Goal: Task Accomplishment & Management: Manage account settings

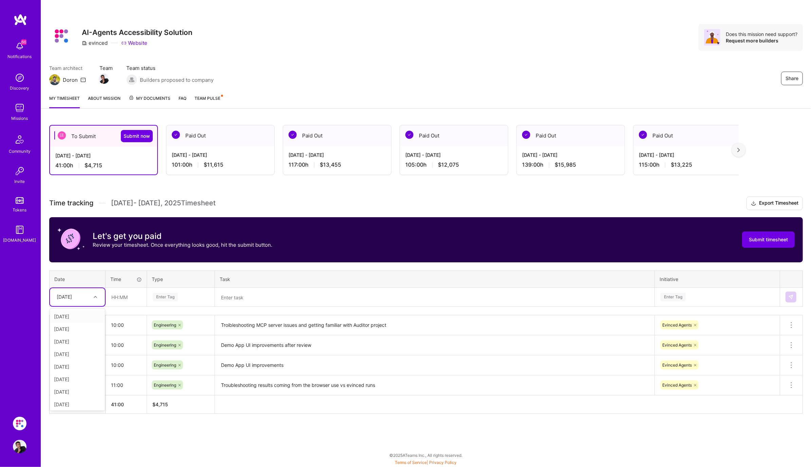
click at [96, 296] on icon at bounding box center [95, 296] width 3 height 3
click at [95, 295] on icon at bounding box center [95, 296] width 3 height 3
click at [94, 296] on icon at bounding box center [95, 296] width 3 height 3
click at [73, 375] on div "[DATE]" at bounding box center [77, 378] width 55 height 13
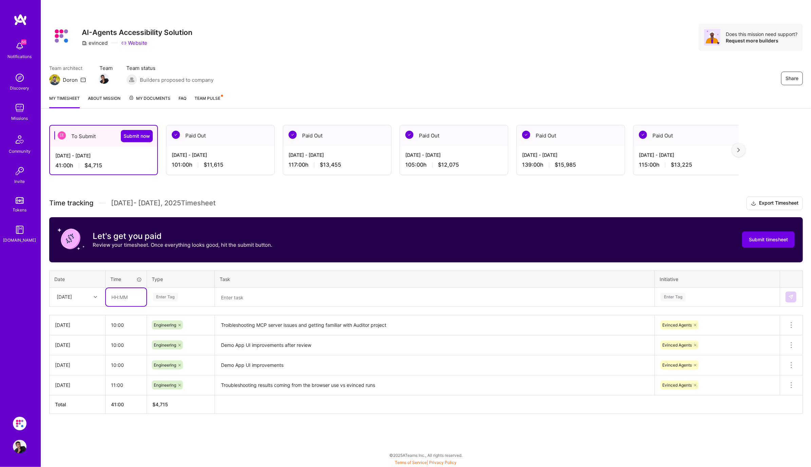
click at [117, 294] on input "text" at bounding box center [126, 297] width 40 height 18
type input "10:00"
click at [190, 299] on div "Enter Tag" at bounding box center [180, 297] width 57 height 8
click at [172, 363] on span "Engineering" at bounding box center [165, 367] width 29 height 9
click at [256, 302] on textarea at bounding box center [435, 298] width 438 height 18
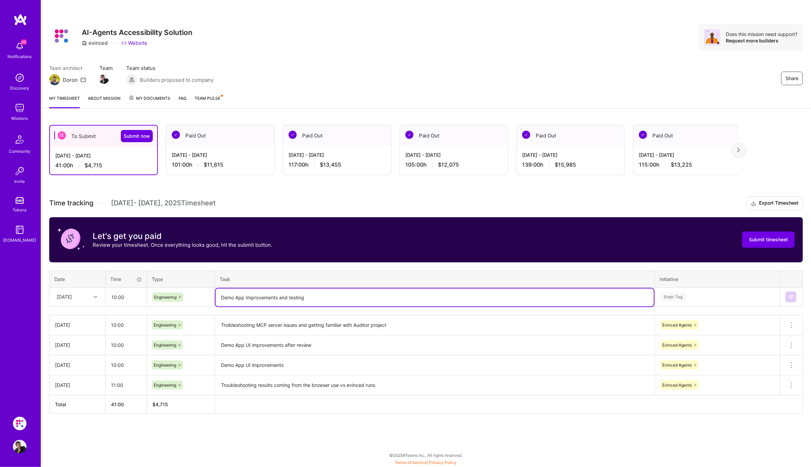
click at [312, 292] on textarea "Demo App Improvements and testing" at bounding box center [435, 298] width 438 height 18
type textarea "Demo App Improvements and testing"
click at [679, 296] on div "Enter Tag" at bounding box center [673, 297] width 25 height 11
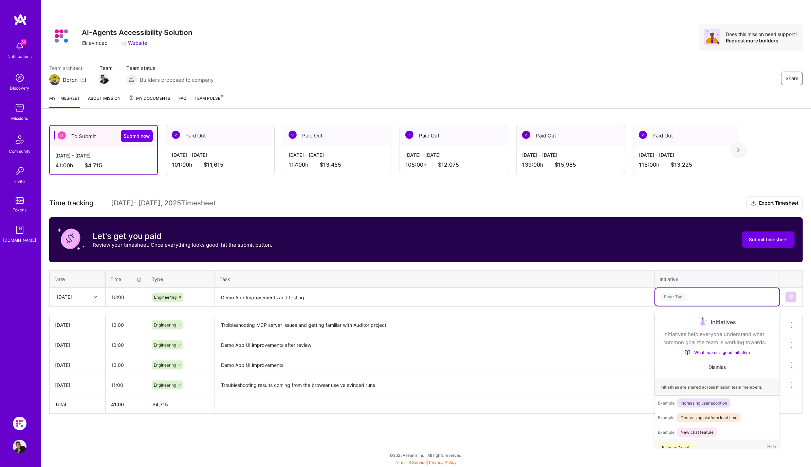
scroll to position [13, 0]
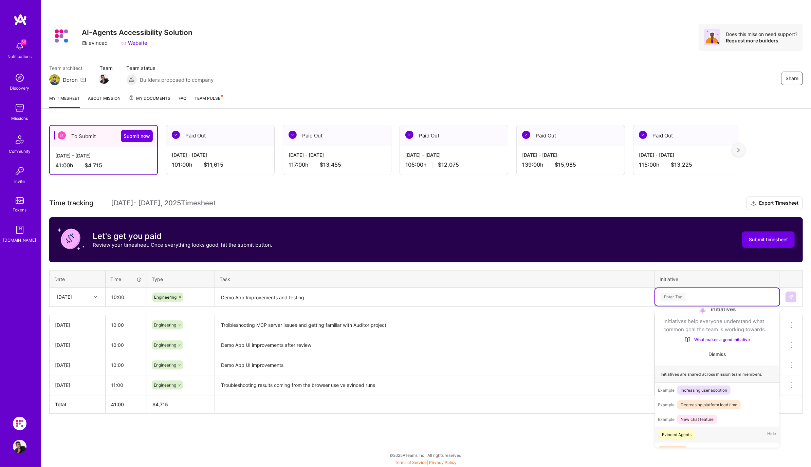
click at [683, 431] on div "Evinced Agents" at bounding box center [677, 434] width 30 height 7
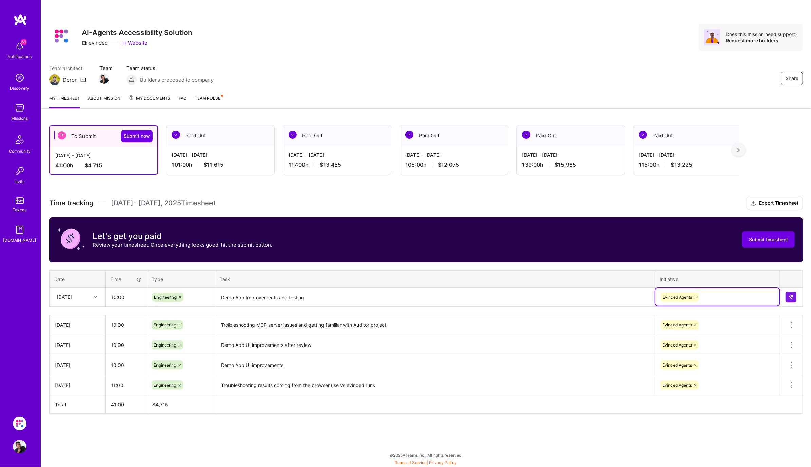
click at [97, 293] on div at bounding box center [96, 297] width 11 height 9
click at [84, 387] on div "[DATE]" at bounding box center [77, 392] width 55 height 13
click at [792, 299] on button at bounding box center [791, 297] width 11 height 11
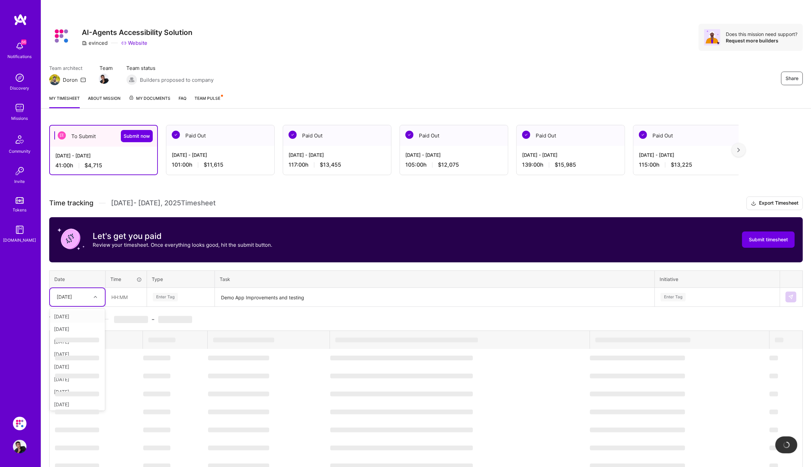
click at [94, 300] on div at bounding box center [96, 297] width 11 height 9
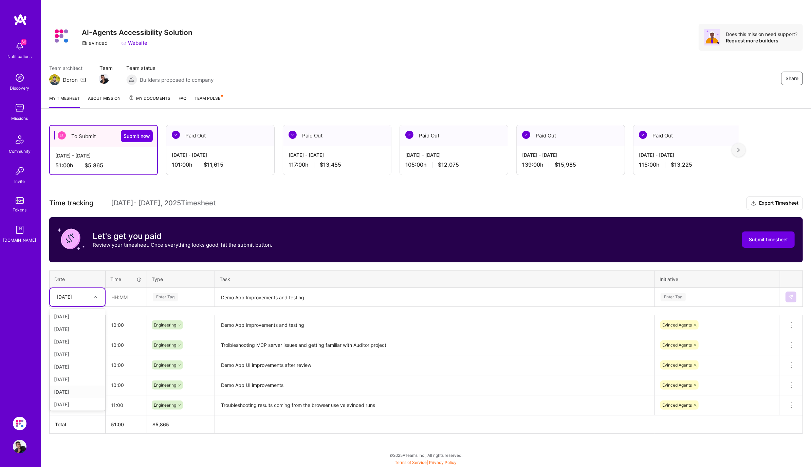
click at [78, 389] on div "[DATE]" at bounding box center [77, 392] width 55 height 13
click at [119, 299] on input "text" at bounding box center [126, 297] width 40 height 18
type input "10:00"
click at [181, 296] on div "Enter Tag" at bounding box center [180, 297] width 57 height 8
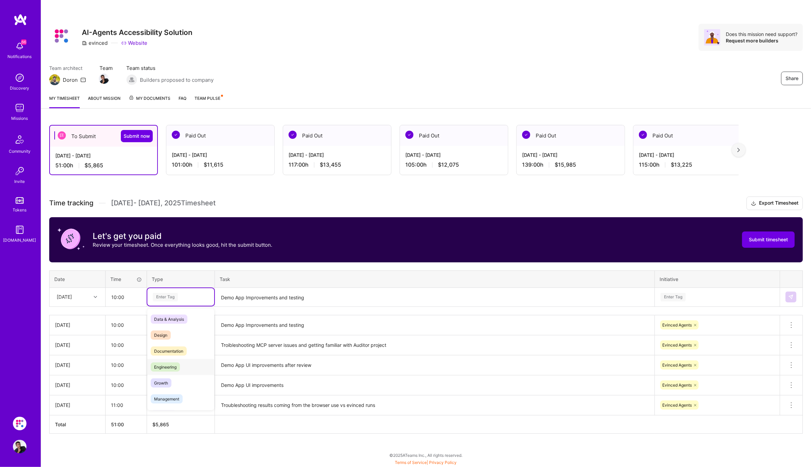
click at [176, 363] on span "Engineering" at bounding box center [165, 367] width 29 height 9
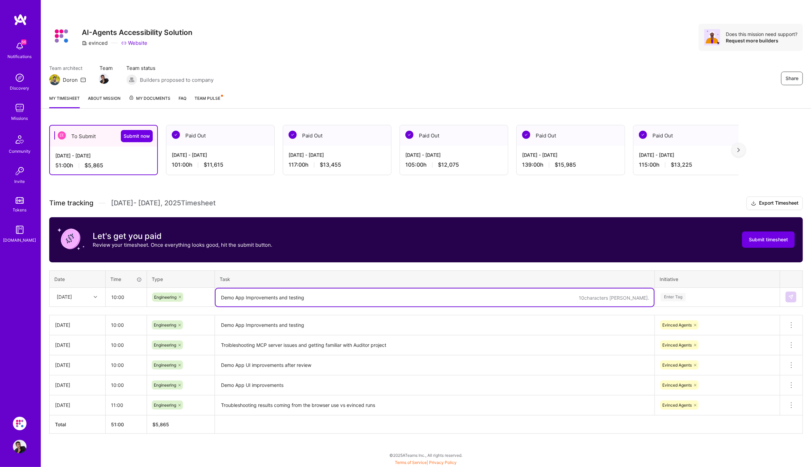
click at [260, 292] on textarea "Demo App Improvements and testing" at bounding box center [435, 298] width 438 height 18
paste textarea "Demo App Improvements and testing"
type textarea "Demo App Improvements and testing"
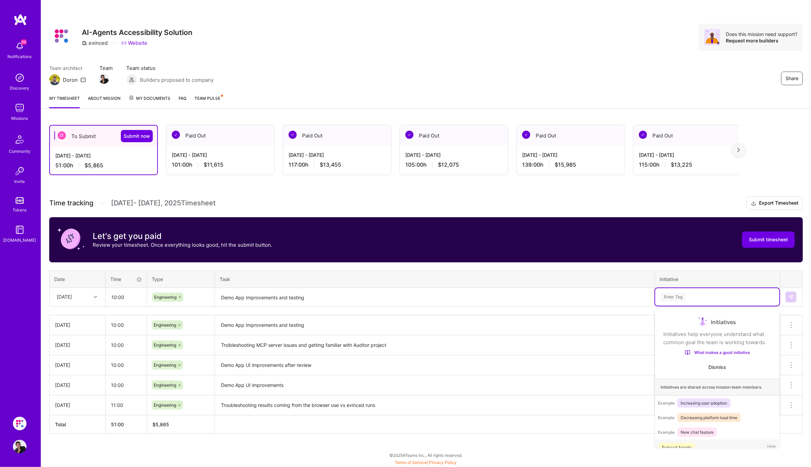
click at [670, 295] on div "Enter Tag" at bounding box center [673, 297] width 25 height 11
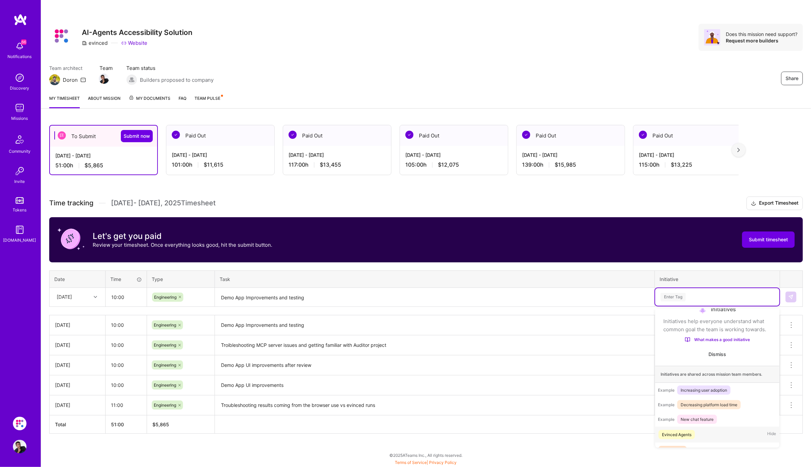
click at [670, 435] on div "Evinced Agents" at bounding box center [677, 434] width 30 height 7
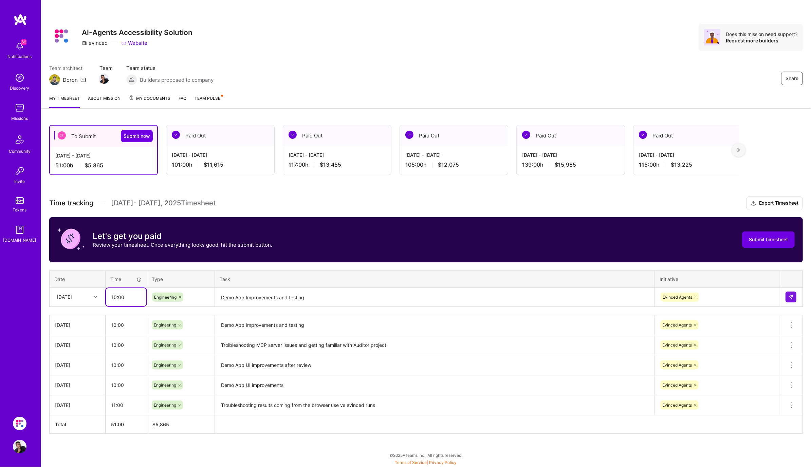
drag, startPoint x: 116, startPoint y: 296, endPoint x: 104, endPoint y: 296, distance: 12.2
click at [104, 296] on tr "[DATE] 10:00 Engineering Demo App Improvements and testing Evinced Agents" at bounding box center [426, 297] width 753 height 19
click at [131, 295] on input "6:00" at bounding box center [126, 297] width 40 height 18
type input "06:00"
click at [792, 292] on button at bounding box center [791, 297] width 11 height 11
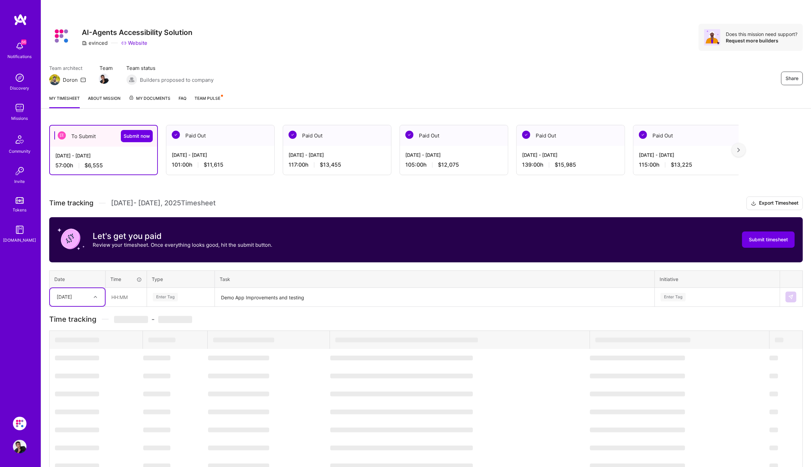
click at [96, 298] on div at bounding box center [96, 297] width 11 height 9
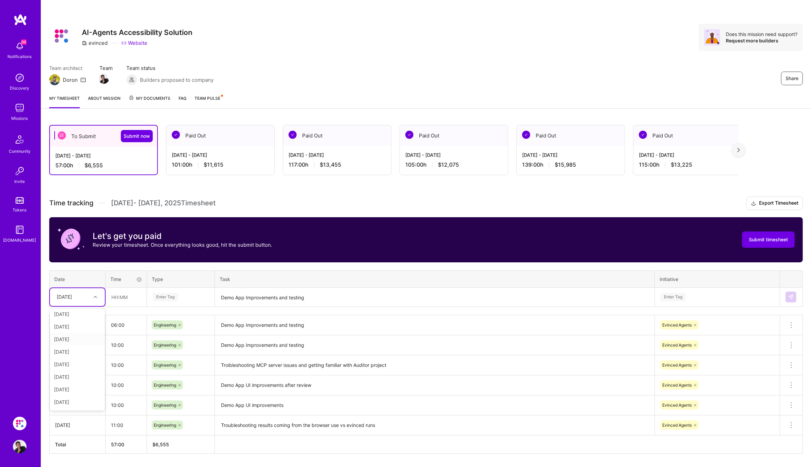
scroll to position [41, 0]
click at [82, 360] on div "[DATE]" at bounding box center [77, 363] width 55 height 13
click at [122, 295] on input "text" at bounding box center [126, 297] width 40 height 18
type input "06:00"
click at [181, 297] on div "Enter Tag" at bounding box center [180, 297] width 57 height 8
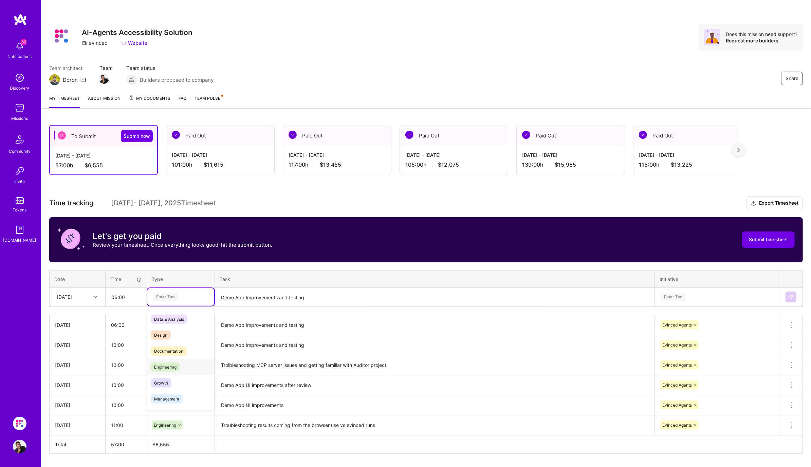
click at [175, 364] on span "Engineering" at bounding box center [165, 367] width 29 height 9
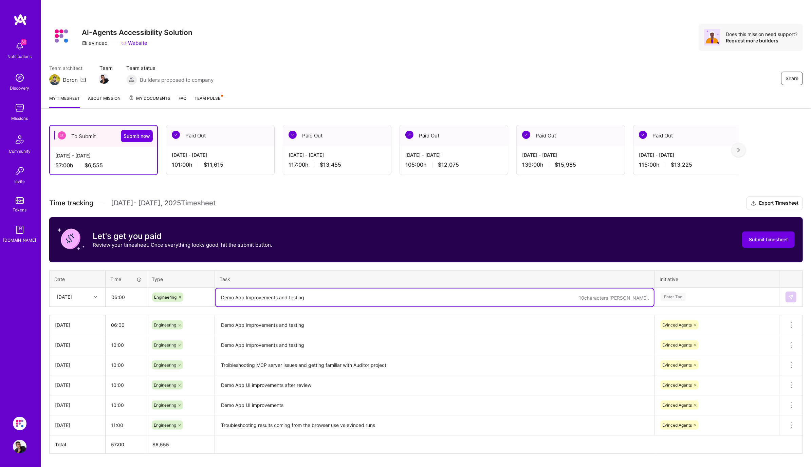
click at [271, 301] on textarea "Demo App Improvements and testing" at bounding box center [435, 298] width 438 height 18
click at [333, 293] on textarea "Learned skills management feature" at bounding box center [435, 298] width 438 height 18
type textarea "Learned skills management feature"
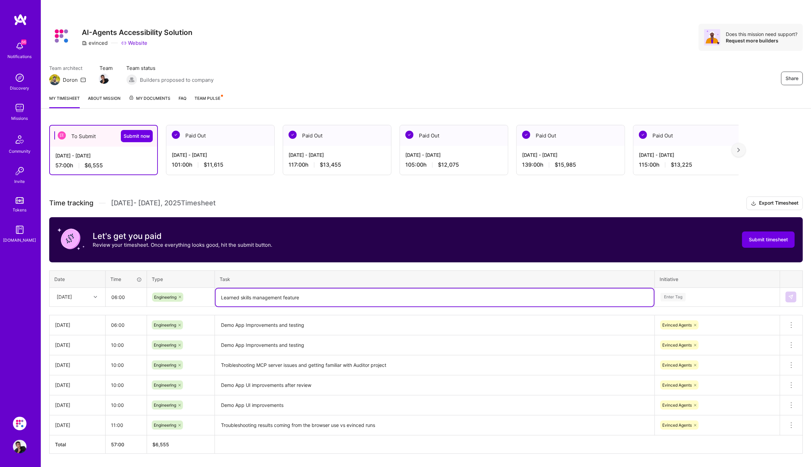
click at [703, 301] on div "Enter Tag" at bounding box center [717, 297] width 124 height 18
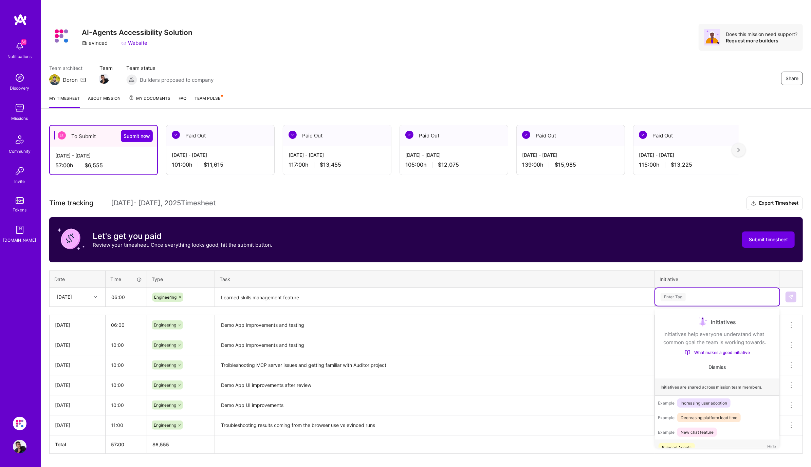
scroll to position [13, 0]
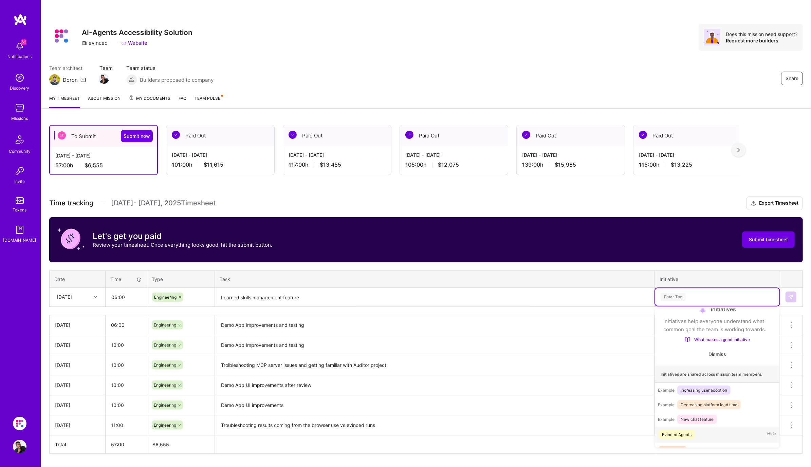
click at [686, 432] on div "Evinced Agents" at bounding box center [677, 434] width 30 height 7
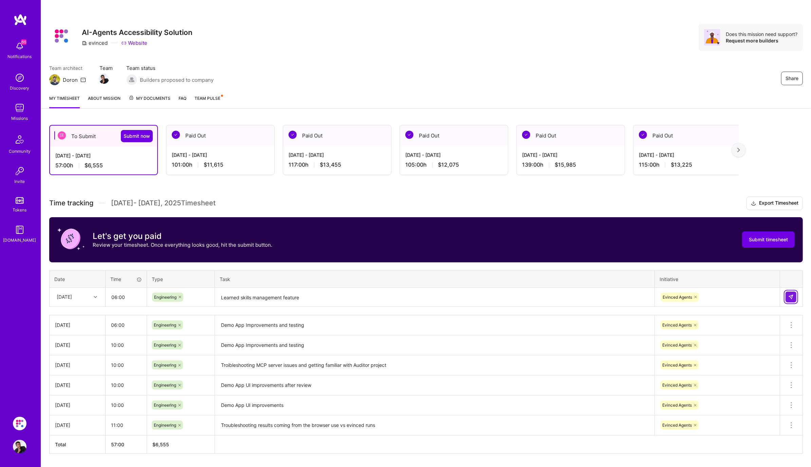
click at [792, 299] on img at bounding box center [790, 296] width 5 height 5
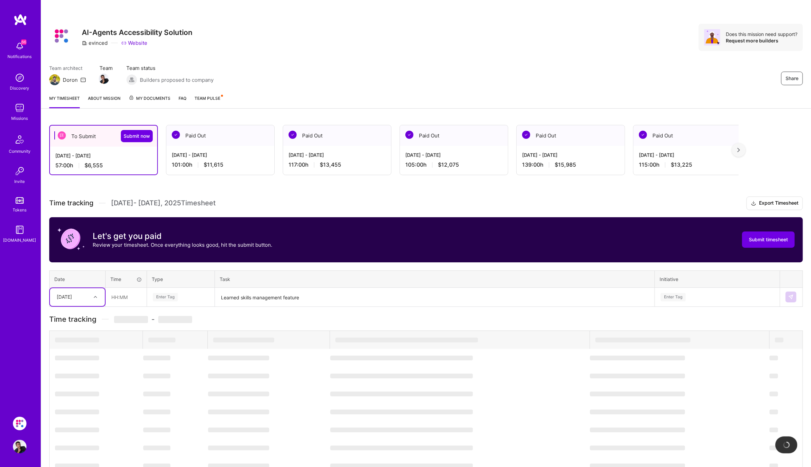
click at [96, 297] on icon at bounding box center [95, 296] width 3 height 3
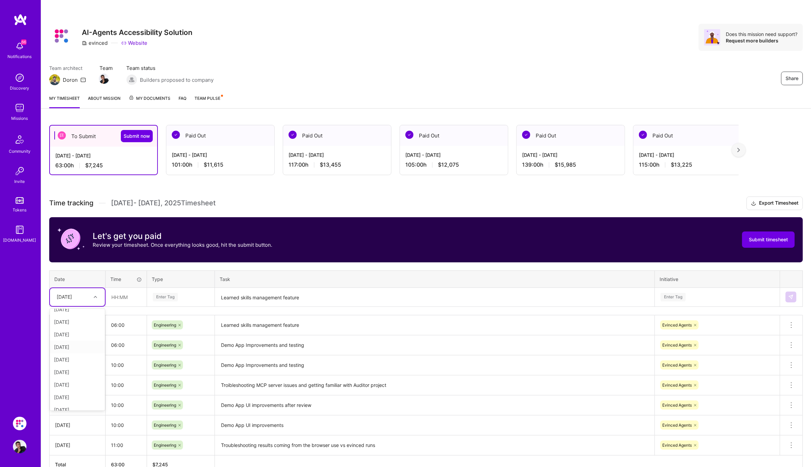
scroll to position [52, 0]
click at [85, 365] on div "[DATE]" at bounding box center [77, 365] width 55 height 13
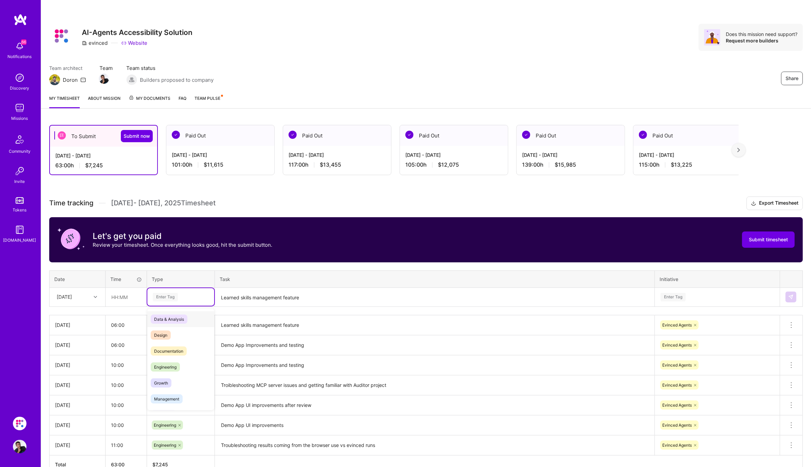
click at [161, 295] on div "Enter Tag" at bounding box center [165, 297] width 25 height 11
click at [177, 374] on div "Engineering" at bounding box center [180, 367] width 67 height 16
click at [268, 297] on textarea "Learned skills management feature" at bounding box center [435, 298] width 438 height 18
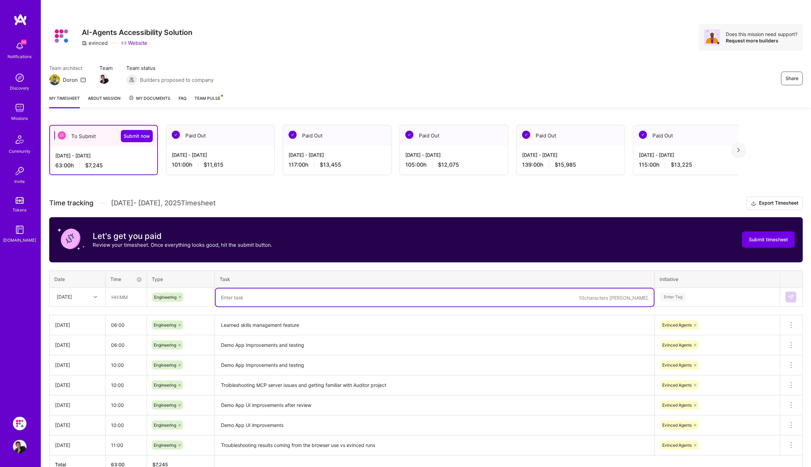
paste textarea "Learned skills management feature"
type textarea "Learned skills management feature"
click at [696, 302] on div "Enter Tag" at bounding box center [717, 297] width 124 height 18
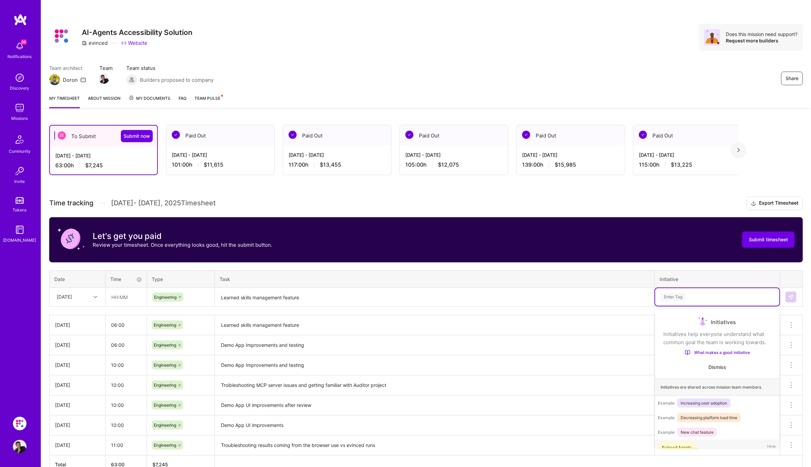
scroll to position [13, 0]
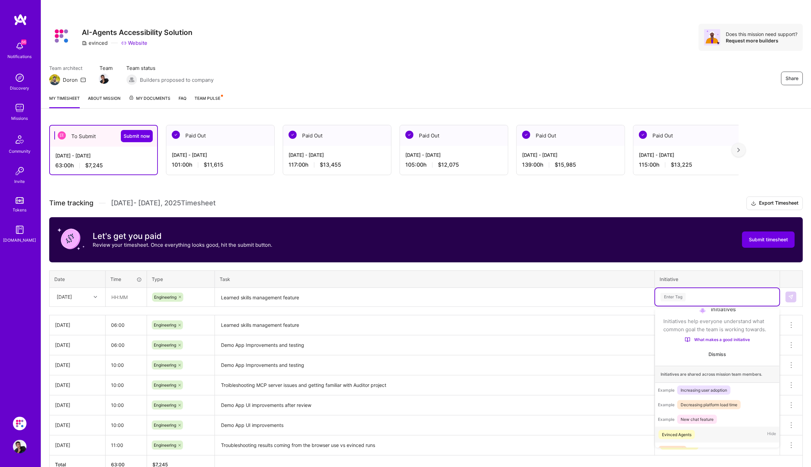
click at [673, 434] on div "Evinced Agents" at bounding box center [677, 434] width 30 height 7
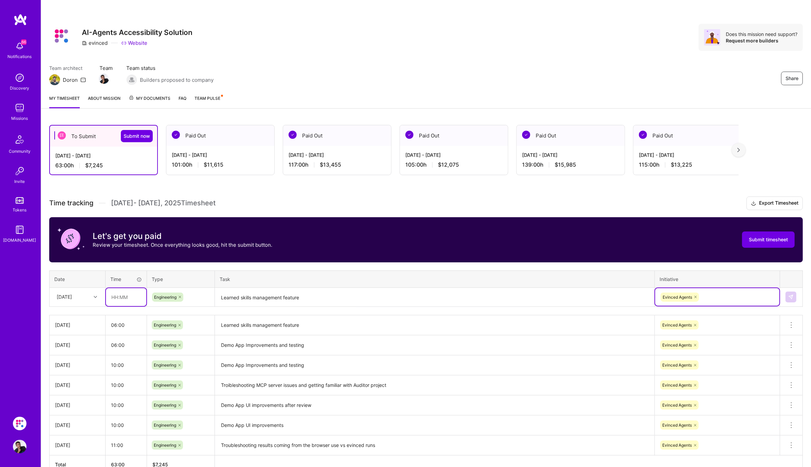
click at [116, 295] on input "text" at bounding box center [126, 297] width 40 height 18
type input "08:00"
click at [349, 305] on textarea "Learned skills management feature" at bounding box center [435, 298] width 438 height 18
click at [793, 300] on button at bounding box center [791, 297] width 11 height 11
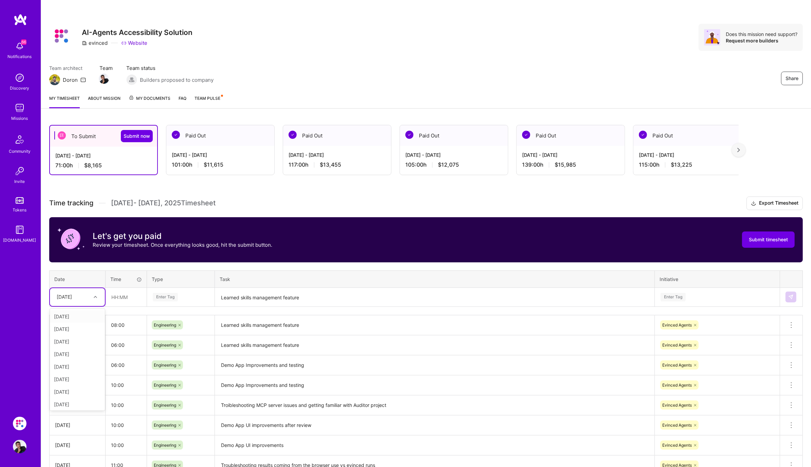
click at [93, 296] on div at bounding box center [96, 297] width 11 height 9
click at [80, 369] on div "[DATE]" at bounding box center [77, 370] width 55 height 13
click at [117, 298] on input "text" at bounding box center [126, 297] width 40 height 18
type input "05:00"
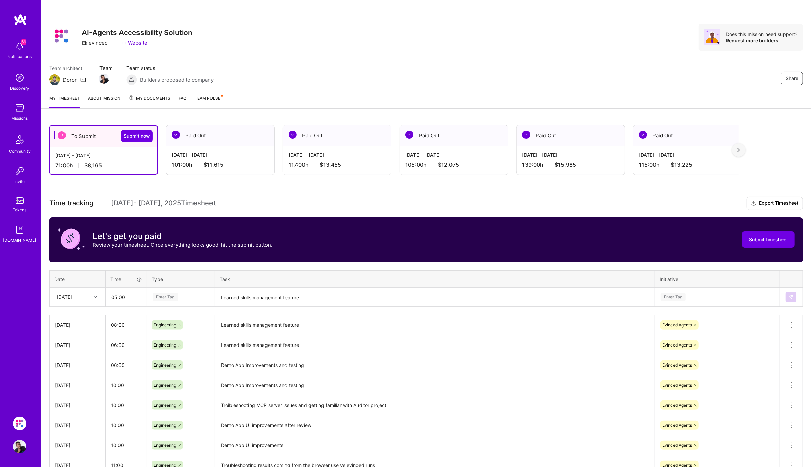
click at [165, 300] on div "Enter Tag" at bounding box center [180, 297] width 67 height 18
click at [171, 360] on div "Engineering" at bounding box center [180, 367] width 67 height 16
click at [251, 299] on textarea "Learned skills management feature" at bounding box center [435, 298] width 438 height 18
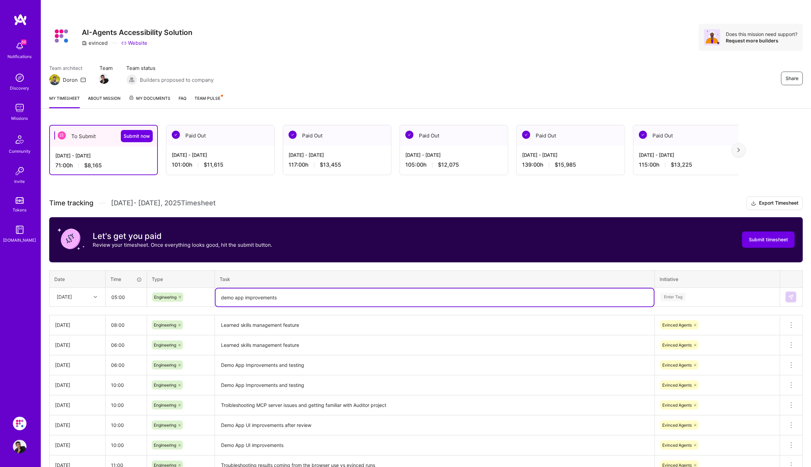
type textarea "demo app improvements"
click at [675, 293] on div "Enter Tag" at bounding box center [673, 297] width 25 height 11
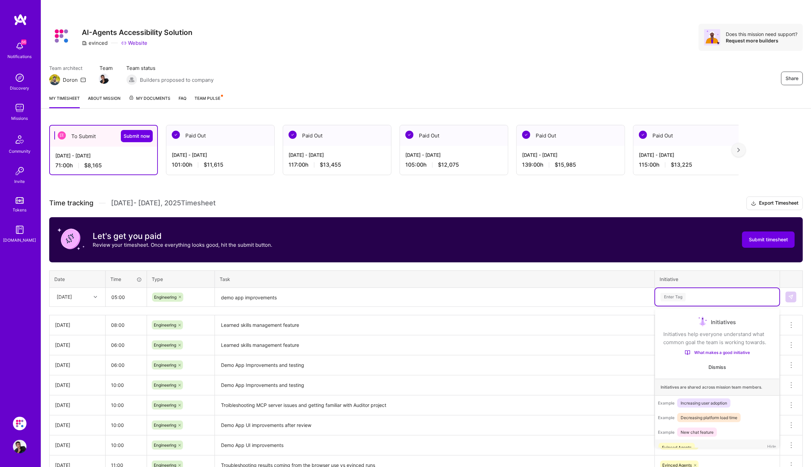
scroll to position [13, 0]
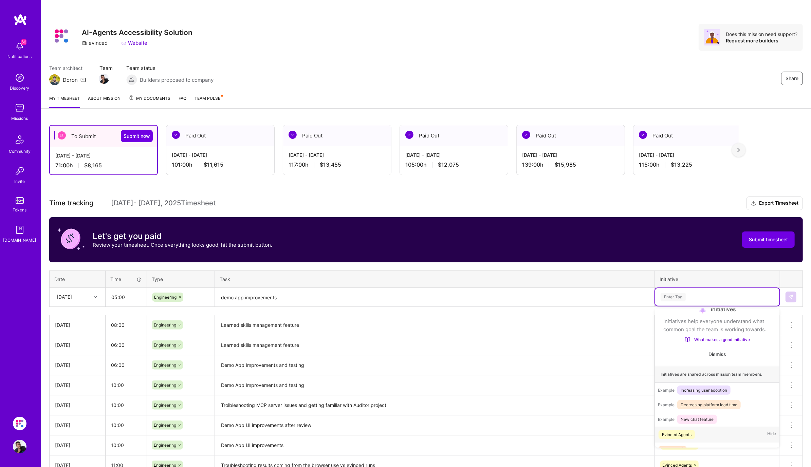
click at [673, 435] on div "Evinced Agents" at bounding box center [677, 434] width 30 height 7
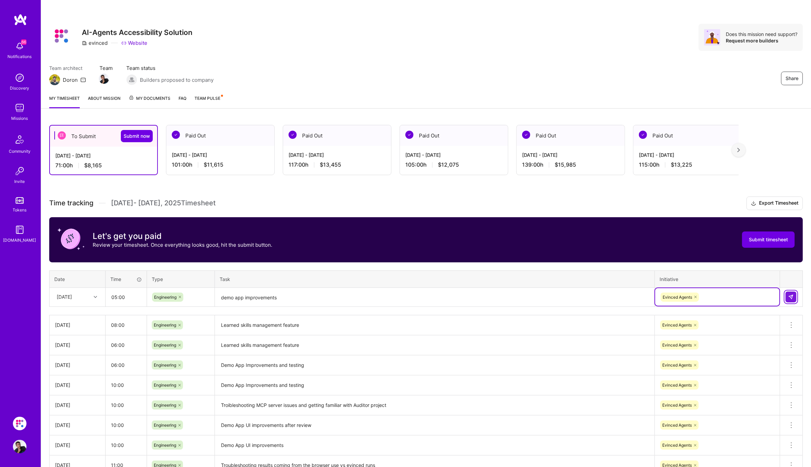
click at [792, 295] on img at bounding box center [790, 296] width 5 height 5
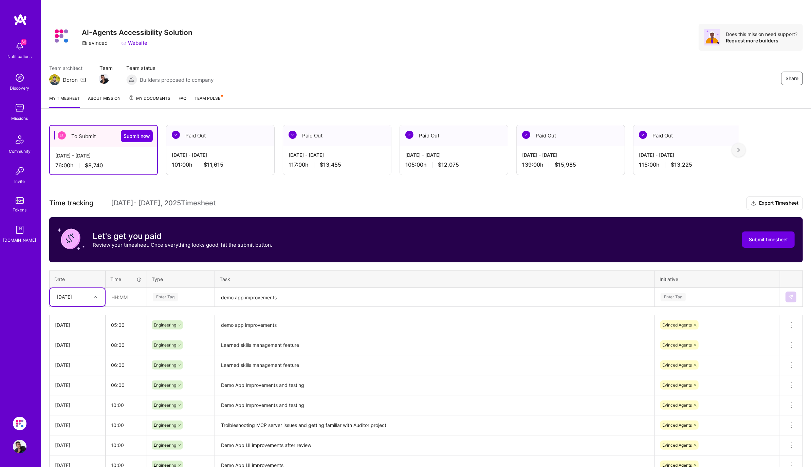
click at [94, 296] on icon at bounding box center [95, 296] width 3 height 3
click at [245, 263] on div "Time tracking [DATE] - [DATE] Timesheet Export Timesheet Let's get you paid Rev…" at bounding box center [426, 355] width 754 height 317
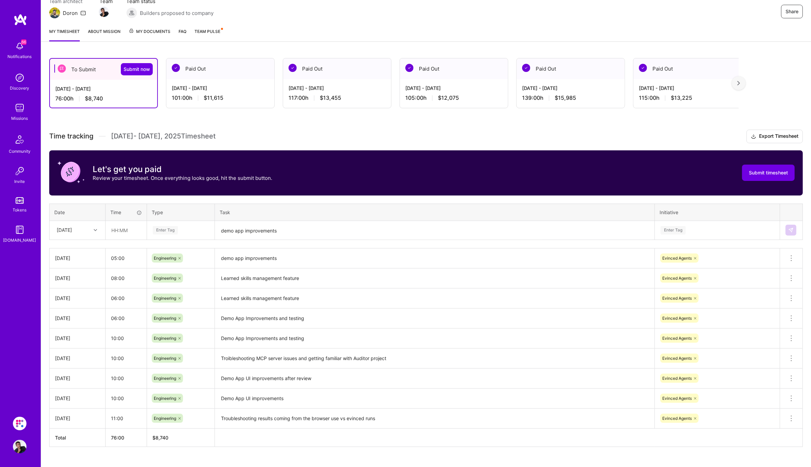
scroll to position [67, 0]
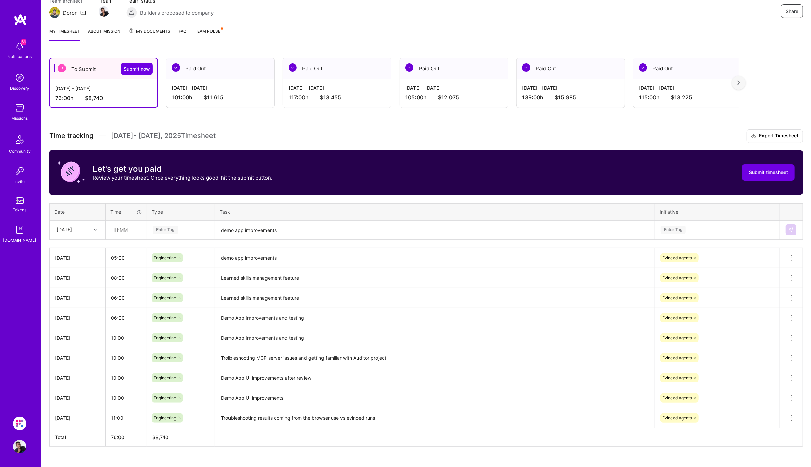
click at [96, 228] on icon at bounding box center [95, 229] width 3 height 3
click at [86, 297] on div "[DATE]" at bounding box center [77, 298] width 55 height 13
click at [119, 235] on input "text" at bounding box center [126, 230] width 40 height 18
type input "07:00"
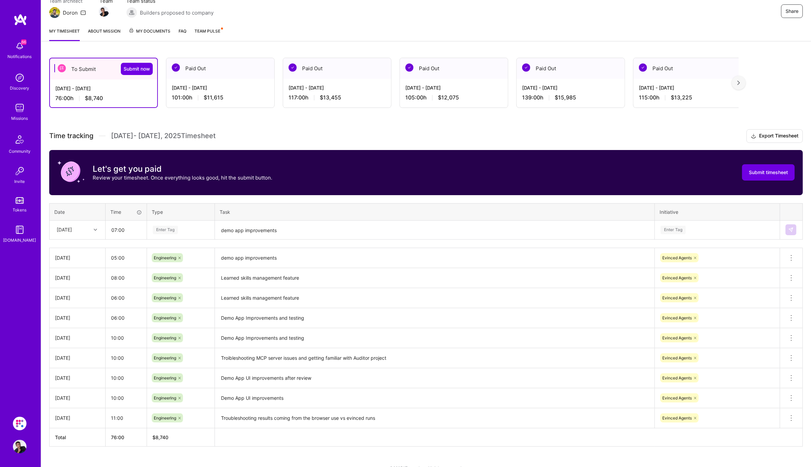
click at [195, 228] on div "Enter Tag" at bounding box center [180, 230] width 57 height 8
click at [177, 298] on span "Engineering" at bounding box center [165, 299] width 29 height 9
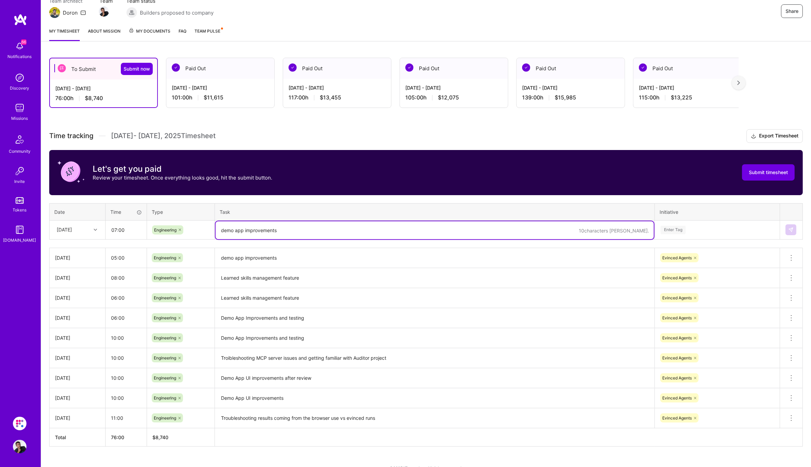
click at [271, 234] on textarea "demo app improvements" at bounding box center [435, 230] width 438 height 18
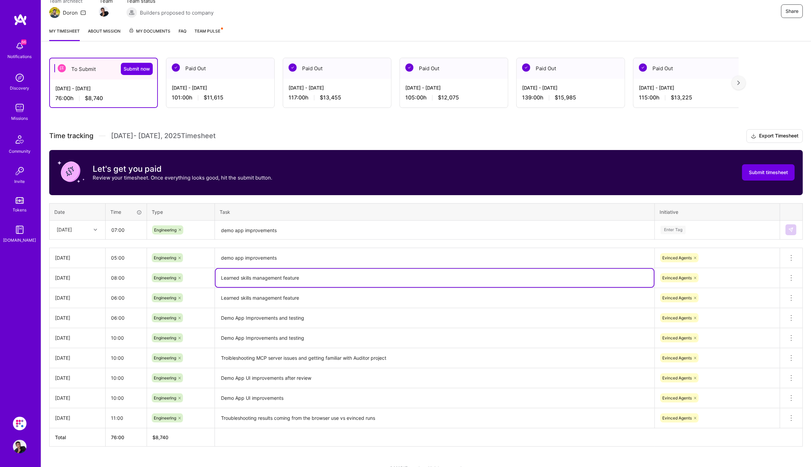
drag, startPoint x: 304, startPoint y: 275, endPoint x: 220, endPoint y: 275, distance: 84.2
click at [220, 275] on textarea "Learned skills management feature" at bounding box center [435, 278] width 438 height 18
click at [258, 230] on textarea "demo app improvements" at bounding box center [435, 230] width 438 height 18
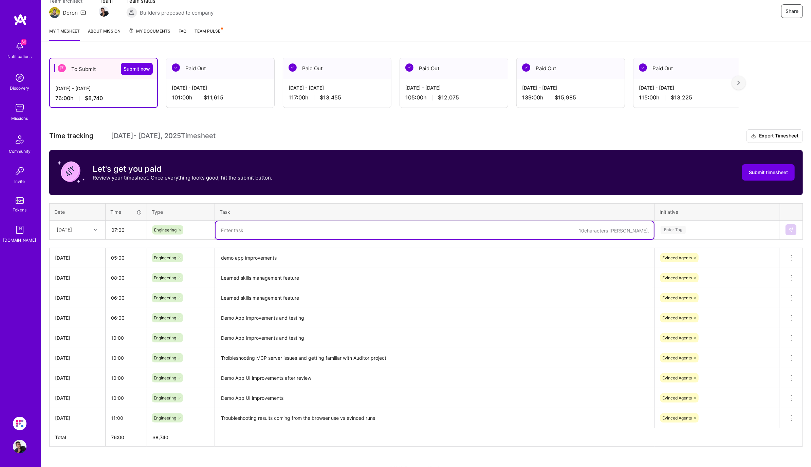
paste textarea "Learned skills management feature"
type textarea "Learned skills management feature"
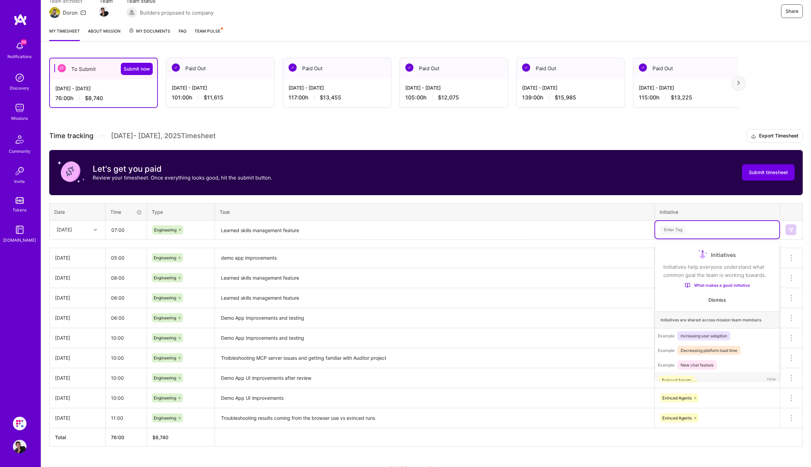
click at [672, 229] on div "Enter Tag" at bounding box center [673, 230] width 25 height 11
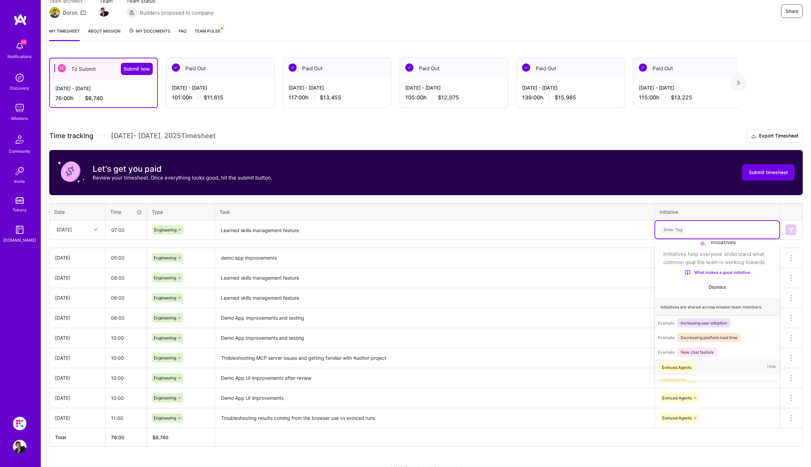
click at [687, 366] on div "Evinced Agents" at bounding box center [677, 367] width 30 height 7
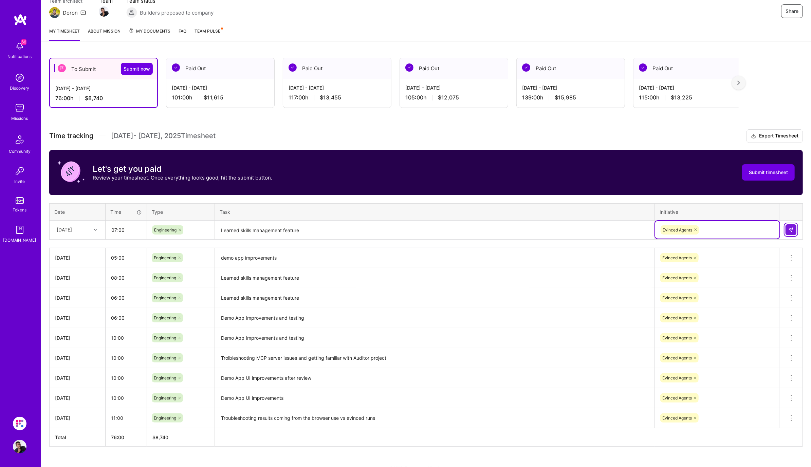
click at [792, 227] on img at bounding box center [790, 229] width 5 height 5
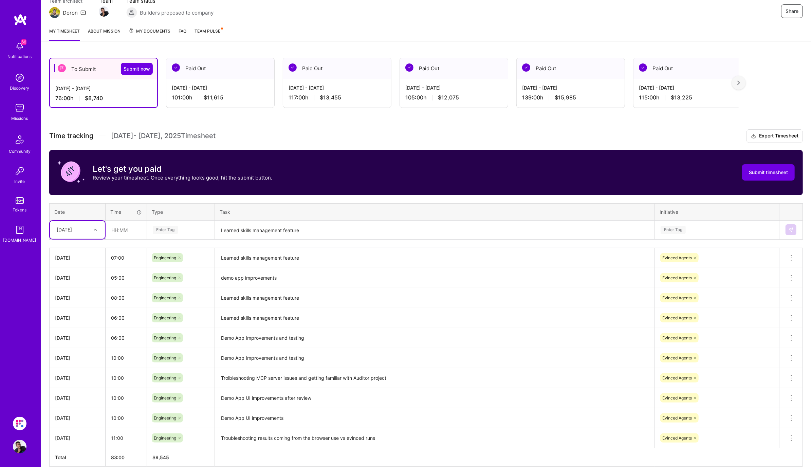
click at [93, 228] on div at bounding box center [96, 229] width 11 height 9
click at [84, 310] on div "[DATE]" at bounding box center [77, 311] width 55 height 13
click at [116, 232] on input "text" at bounding box center [126, 230] width 40 height 18
type input "07:00"
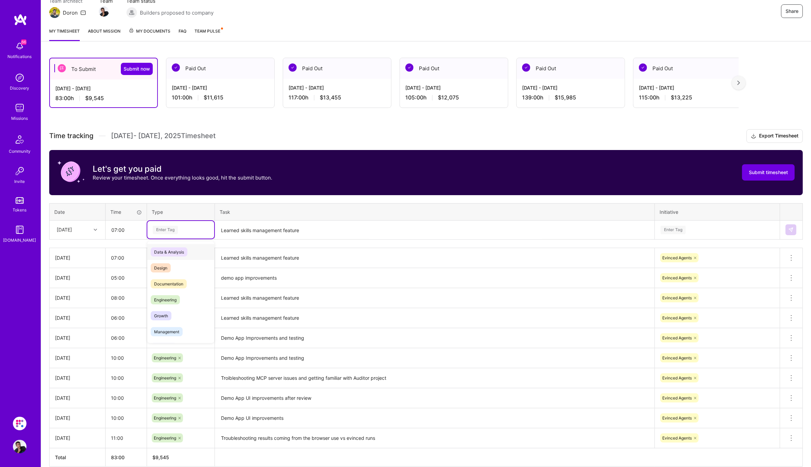
click at [168, 231] on div "Enter Tag" at bounding box center [165, 230] width 25 height 11
click at [185, 300] on div "Engineering" at bounding box center [180, 300] width 67 height 16
click at [270, 233] on textarea "Learned skills management feature" at bounding box center [435, 230] width 438 height 18
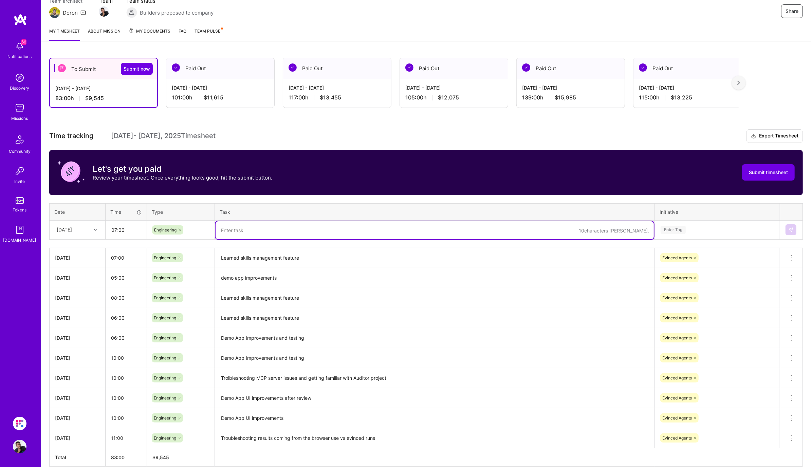
paste textarea "Learned skills management feature"
type textarea "Learned skills management feature"
click at [690, 229] on div "Enter Tag" at bounding box center [717, 230] width 115 height 8
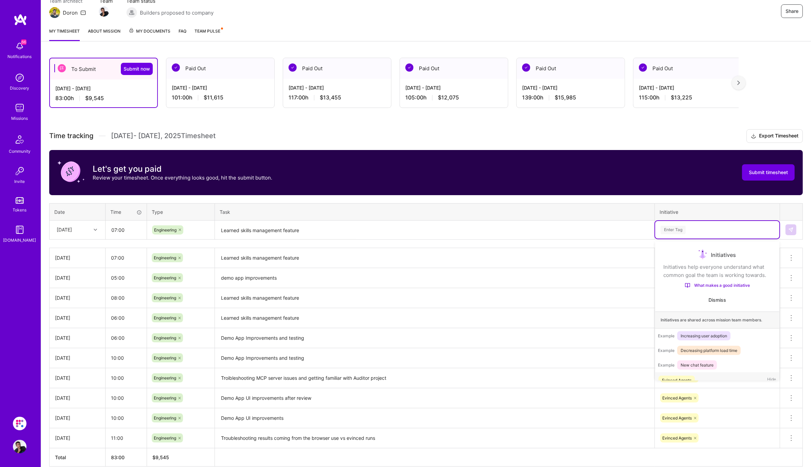
scroll to position [13, 0]
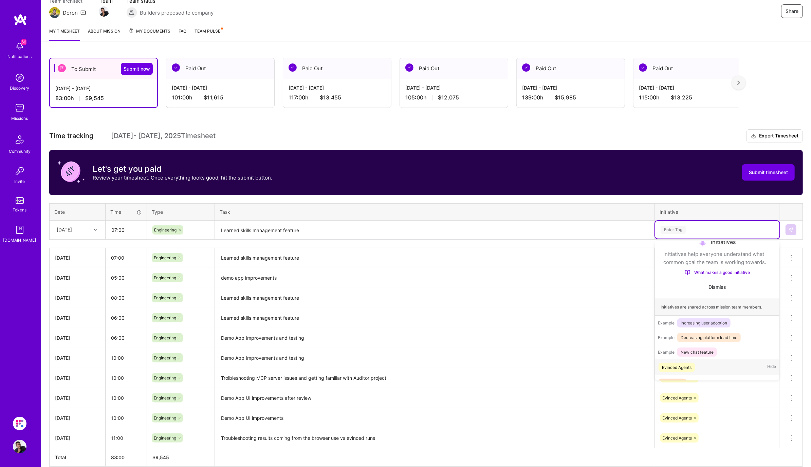
click at [690, 368] on div "Evinced Agents" at bounding box center [677, 367] width 30 height 7
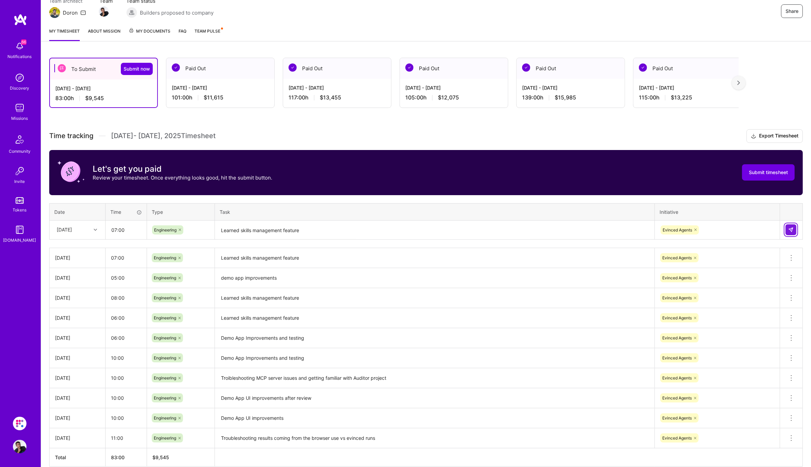
click at [792, 231] on img at bounding box center [790, 229] width 5 height 5
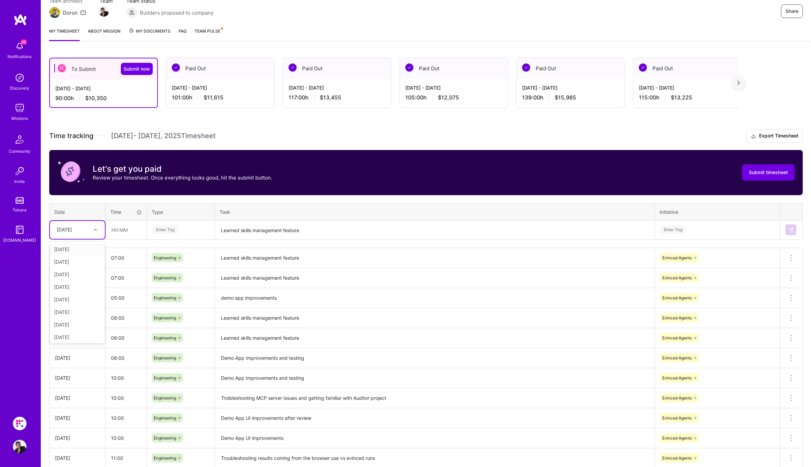
click at [97, 231] on div at bounding box center [96, 229] width 11 height 9
click at [81, 322] on div "[DATE]" at bounding box center [77, 323] width 55 height 13
click at [119, 229] on input "text" at bounding box center [126, 230] width 40 height 18
type input "08:00"
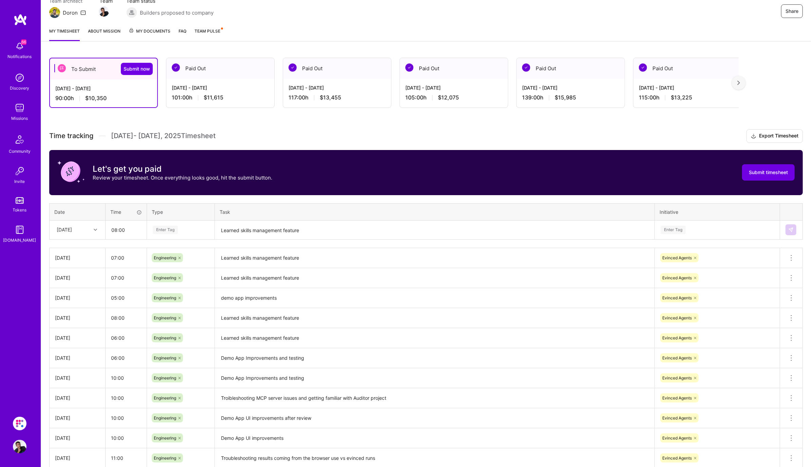
click at [184, 229] on div "Enter Tag" at bounding box center [180, 230] width 57 height 8
click at [169, 301] on span "Engineering" at bounding box center [165, 299] width 29 height 9
click at [266, 226] on textarea "Learned skills management feature" at bounding box center [435, 230] width 438 height 18
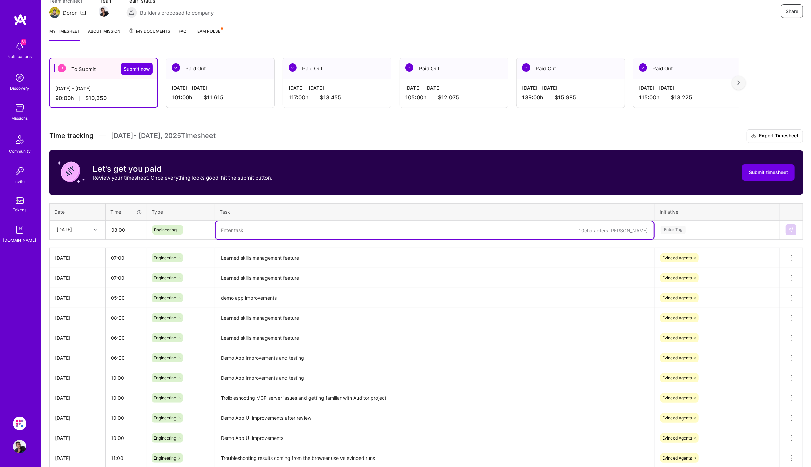
paste textarea "Learned skills management feature"
type textarea "Learned skills management feature and demo app further improvements"
click at [673, 225] on div "Enter Tag" at bounding box center [673, 230] width 25 height 11
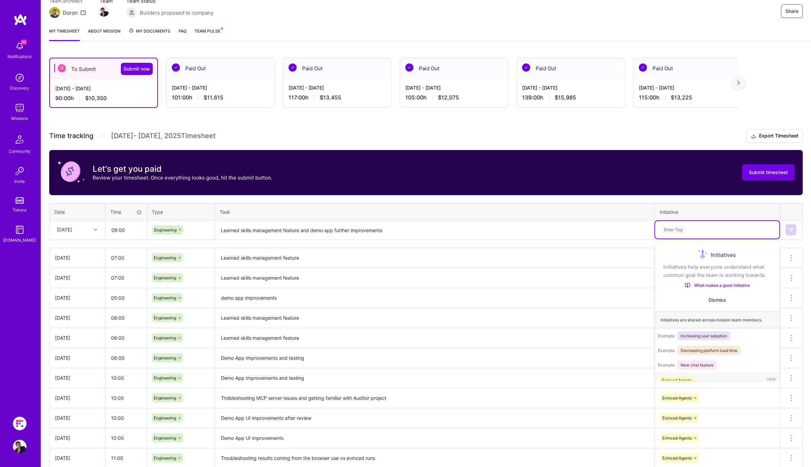
scroll to position [13, 0]
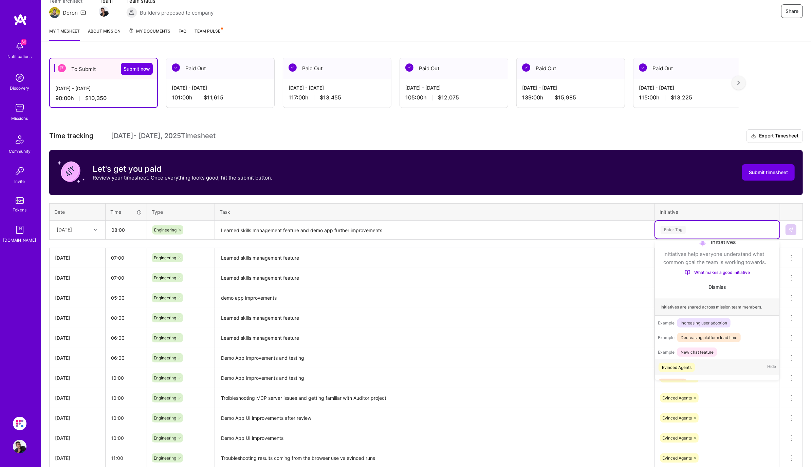
click at [686, 366] on div "Evinced Agents" at bounding box center [677, 367] width 30 height 7
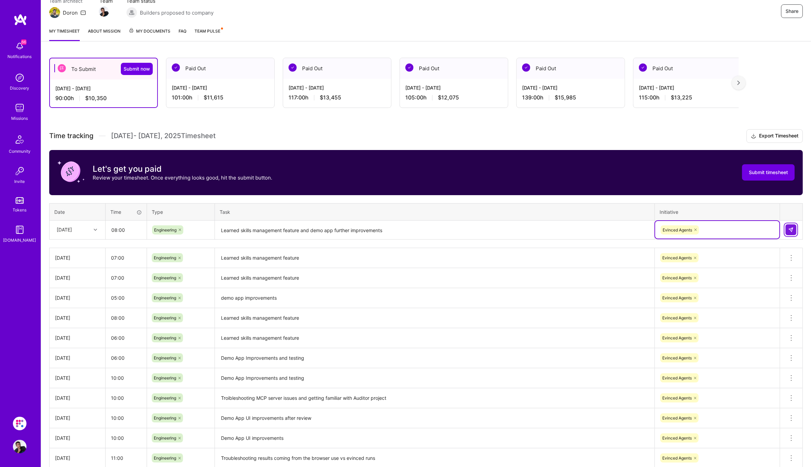
click at [791, 228] on img at bounding box center [790, 229] width 5 height 5
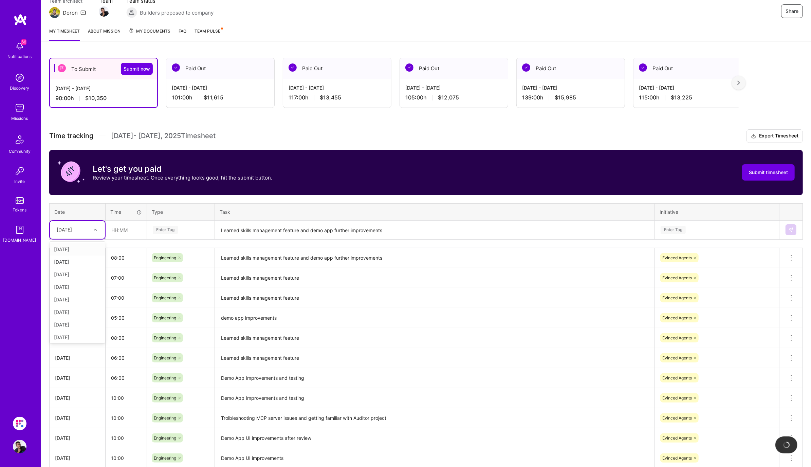
click at [97, 229] on icon at bounding box center [95, 229] width 3 height 3
click at [76, 331] on div "[DATE]" at bounding box center [77, 336] width 55 height 13
click at [109, 233] on input "text" at bounding box center [126, 230] width 40 height 18
type input "11:00"
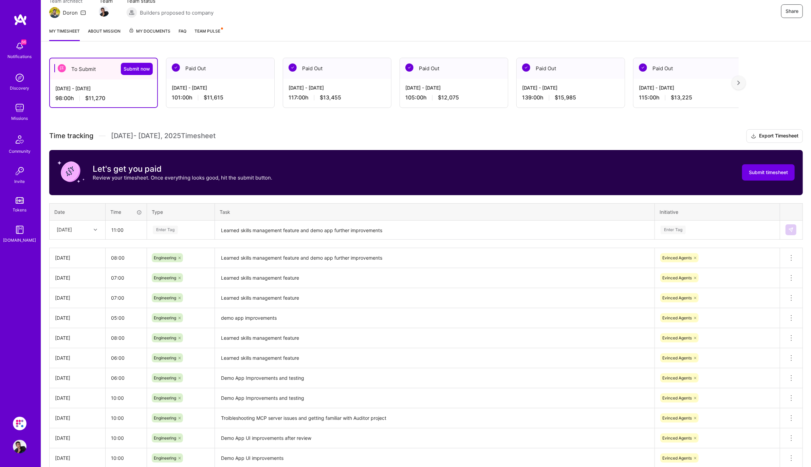
click at [170, 229] on div "Enter Tag" at bounding box center [165, 230] width 25 height 11
click at [183, 300] on div "Engineering" at bounding box center [180, 300] width 67 height 16
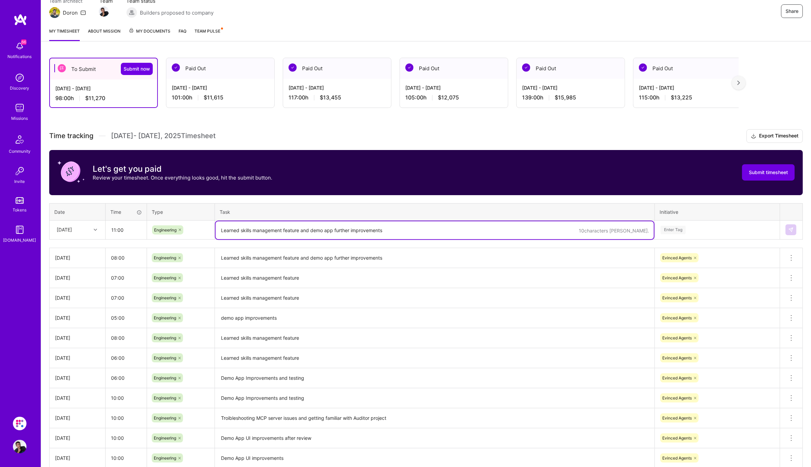
click at [256, 227] on textarea "Learned skills management feature and demo app further improvements" at bounding box center [435, 230] width 438 height 18
type textarea "Addressing Gal's comments and implementing changes after sync with [PERSON_NAME…"
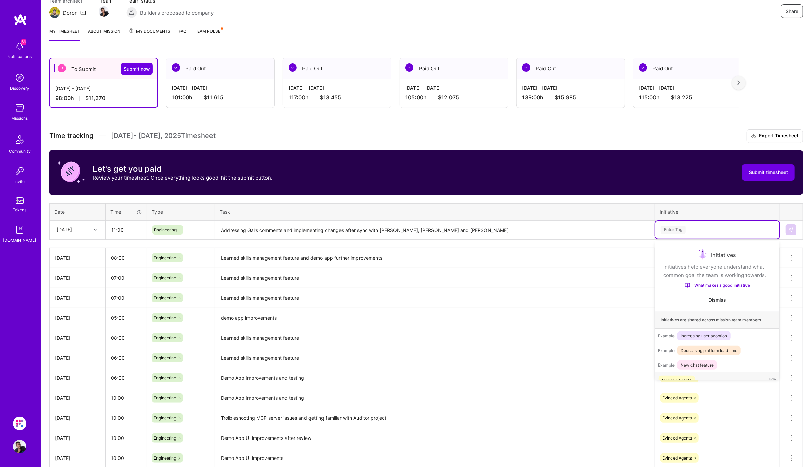
click at [670, 229] on div "Enter Tag" at bounding box center [673, 230] width 25 height 11
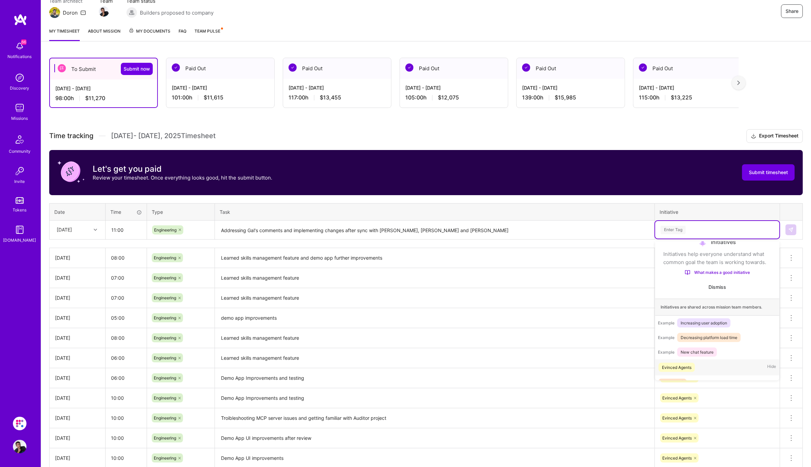
click at [692, 369] on div "Evinced Agents" at bounding box center [677, 367] width 30 height 7
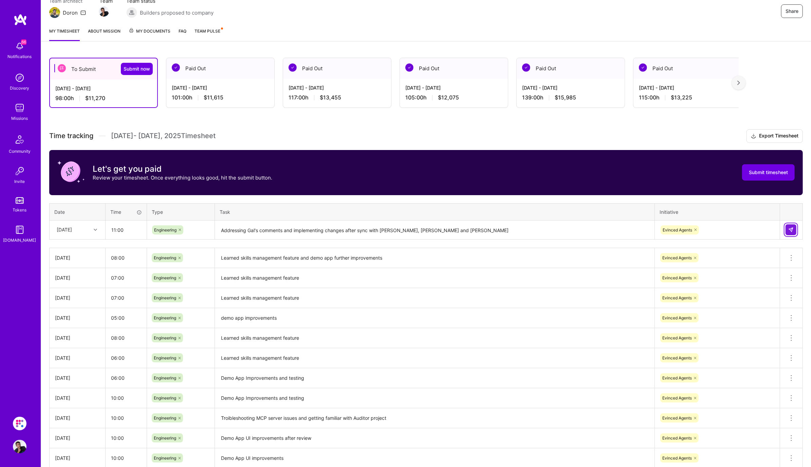
click at [792, 228] on img at bounding box center [790, 229] width 5 height 5
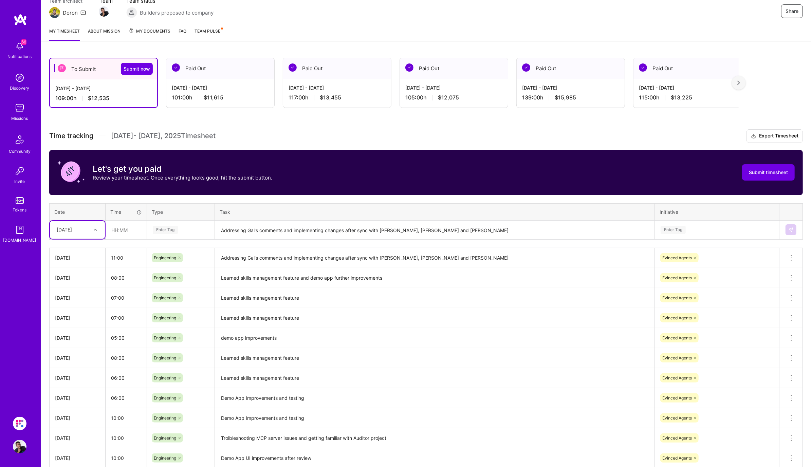
scroll to position [158, 0]
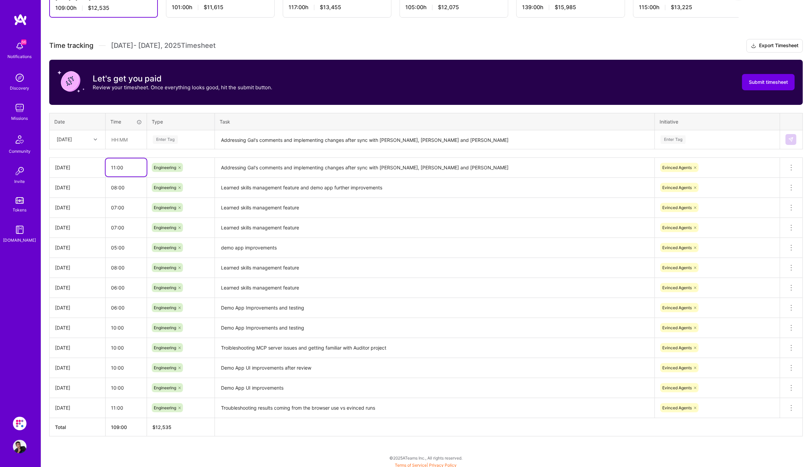
click at [115, 168] on input "11:00" at bounding box center [126, 168] width 41 height 18
click at [140, 164] on input "13:00" at bounding box center [126, 168] width 41 height 18
click at [756, 168] on div "Evinced Agents" at bounding box center [717, 167] width 115 height 11
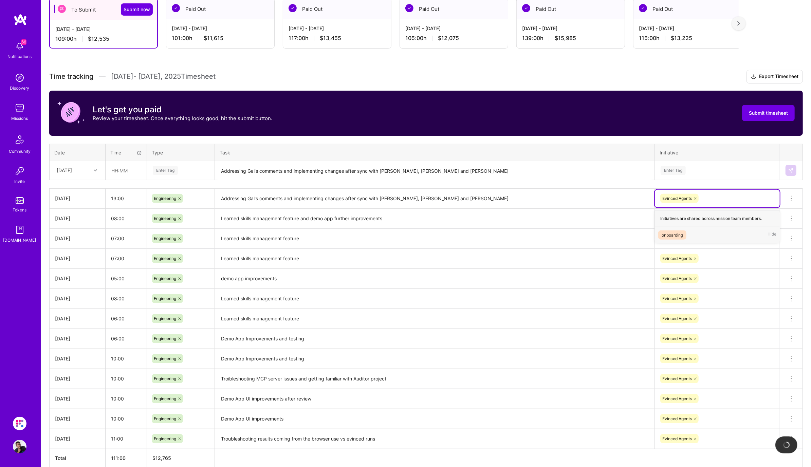
scroll to position [99, 0]
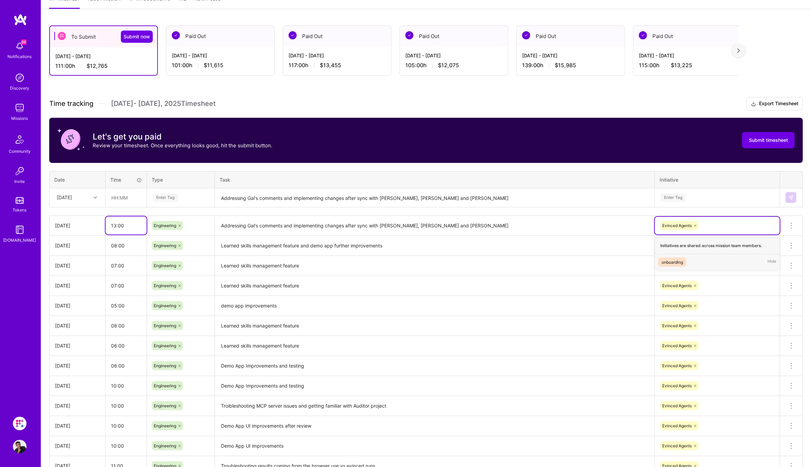
click at [115, 231] on input "13:00" at bounding box center [126, 226] width 41 height 18
click at [115, 226] on input "13:00" at bounding box center [126, 226] width 41 height 18
type input "12:00"
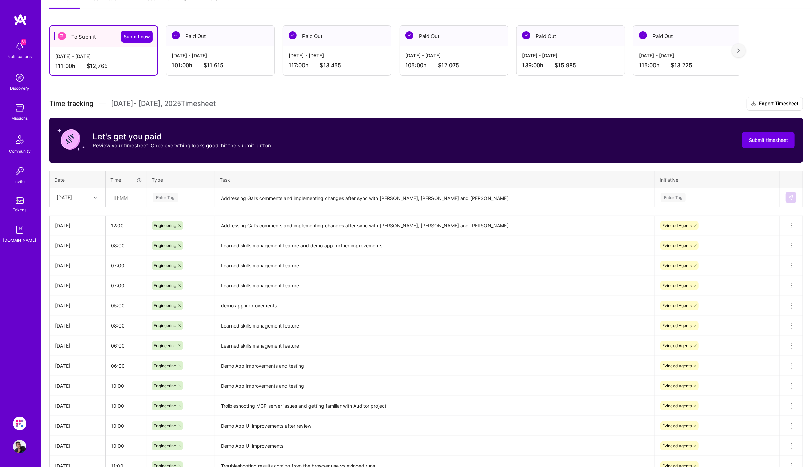
click at [47, 215] on div "To Submit Submit now [DATE] - [DATE] 111:00 h $12,765 Paid Out [DATE] - [DATE] …" at bounding box center [426, 272] width 770 height 511
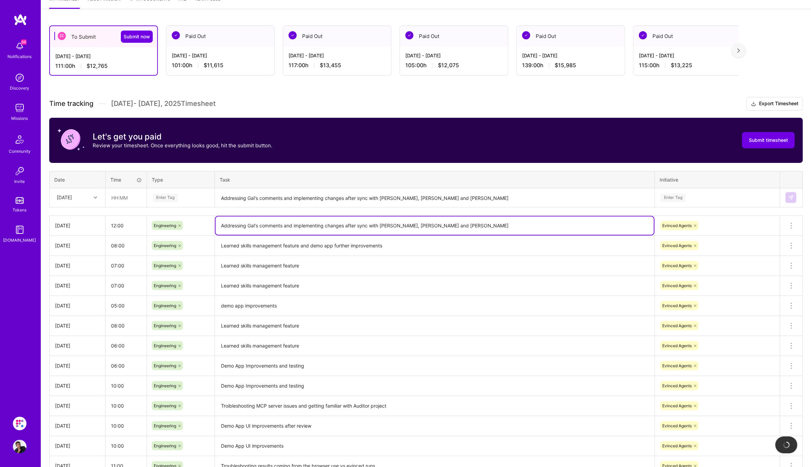
click at [360, 222] on textarea "Addressing Gal's comments and implementing changes after sync with [PERSON_NAME…" at bounding box center [435, 226] width 438 height 18
click at [503, 220] on textarea "Addressing Gal's comments and implementing changes after sync with [PERSON_NAME…" at bounding box center [435, 226] width 438 height 18
click at [762, 140] on span "Submit timesheet" at bounding box center [768, 140] width 39 height 7
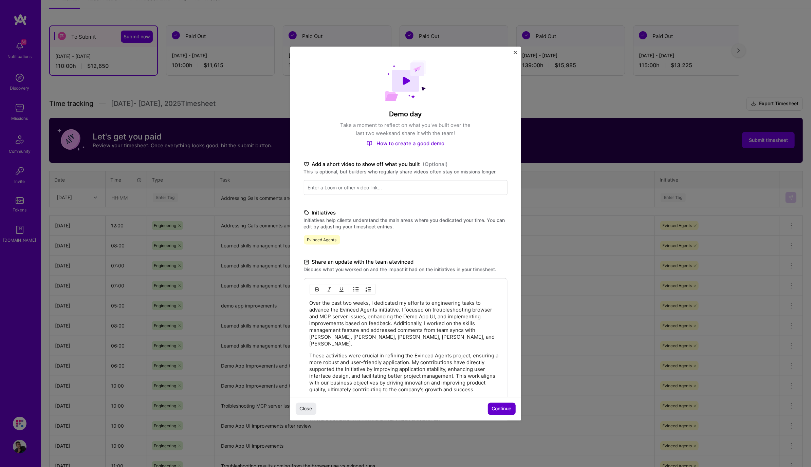
click at [502, 413] on button "Continue" at bounding box center [502, 409] width 28 height 12
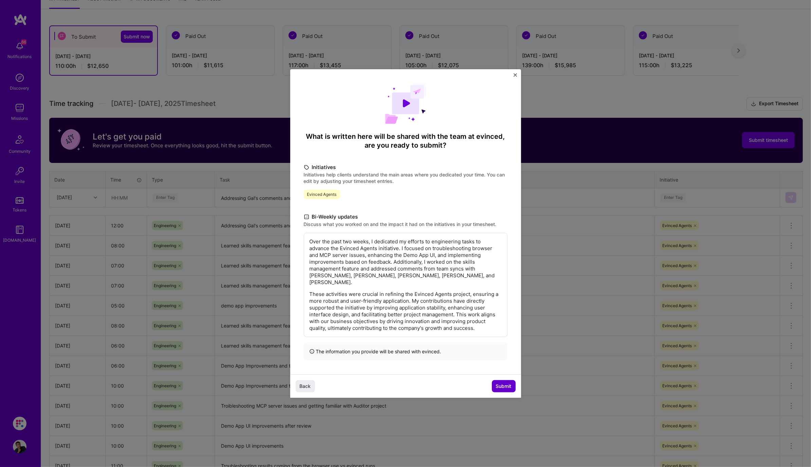
click at [501, 386] on span "Submit" at bounding box center [504, 386] width 16 height 7
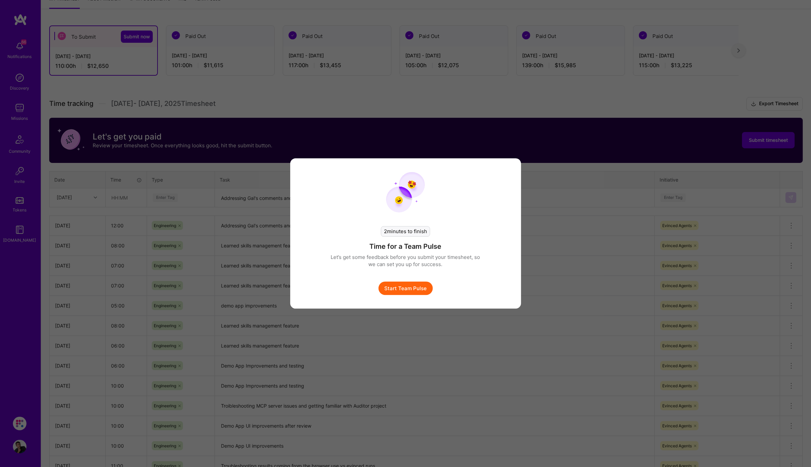
click at [412, 291] on button "Start Team Pulse" at bounding box center [406, 289] width 54 height 14
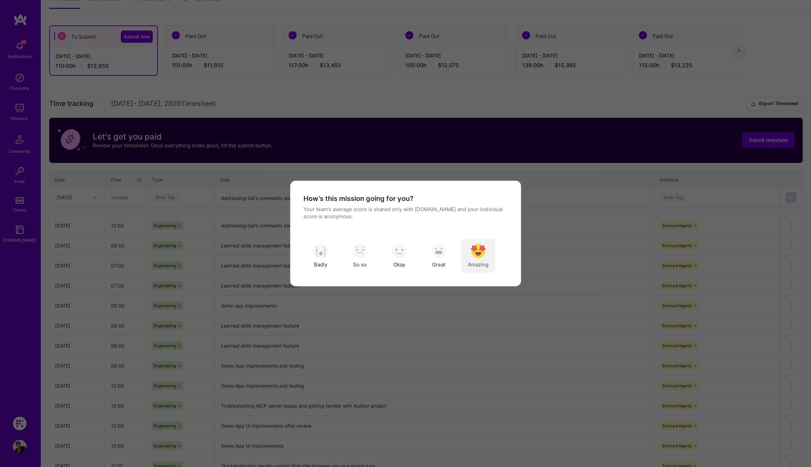
click at [479, 240] on div "Amazing" at bounding box center [478, 256] width 34 height 34
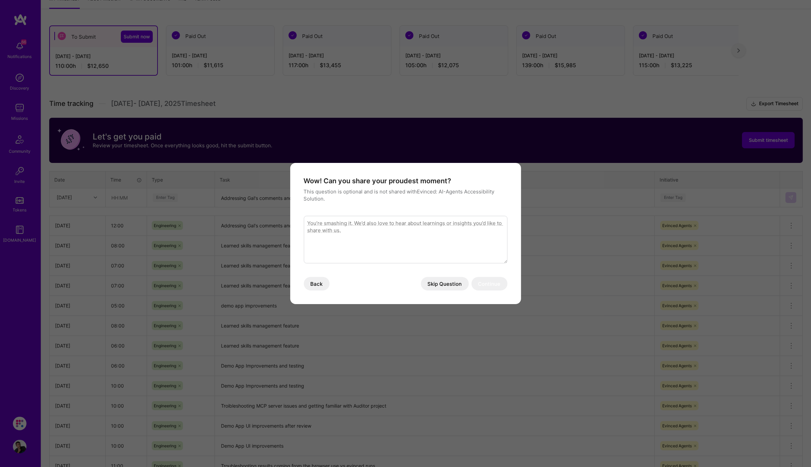
click at [455, 281] on button "Skip Question" at bounding box center [445, 284] width 48 height 14
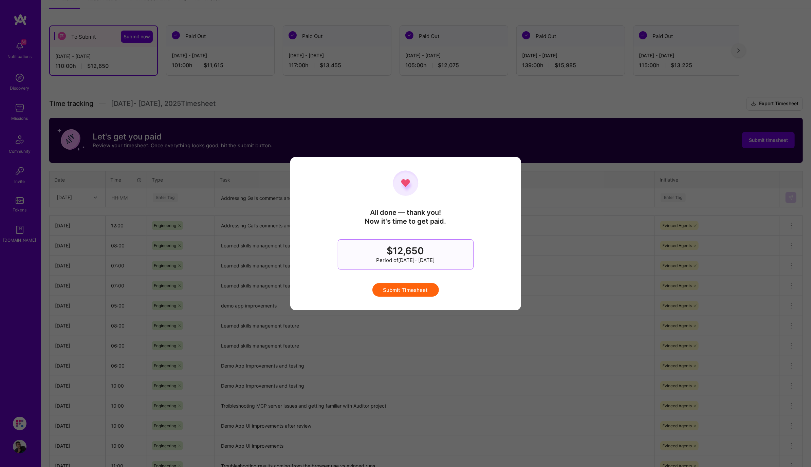
click at [421, 290] on button "Submit Timesheet" at bounding box center [405, 290] width 67 height 14
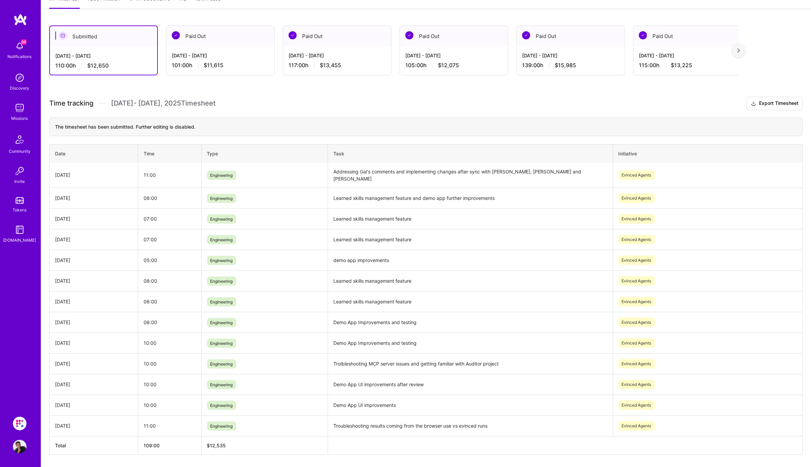
scroll to position [0, 0]
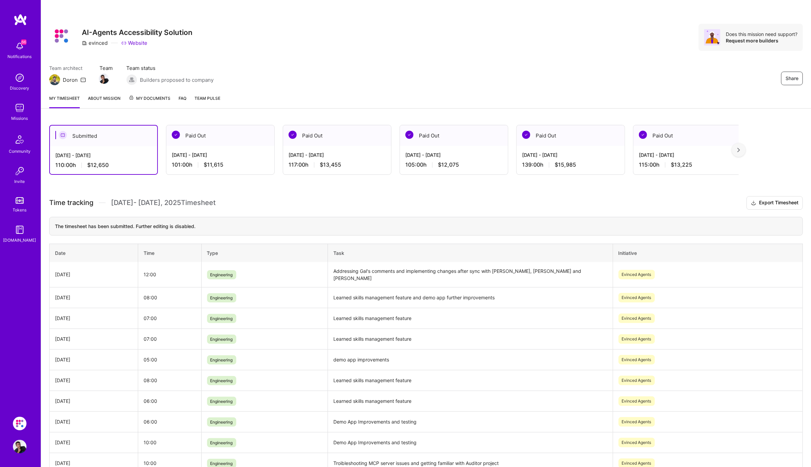
click at [19, 107] on img at bounding box center [20, 108] width 14 height 14
